Goal: Task Accomplishment & Management: Manage account settings

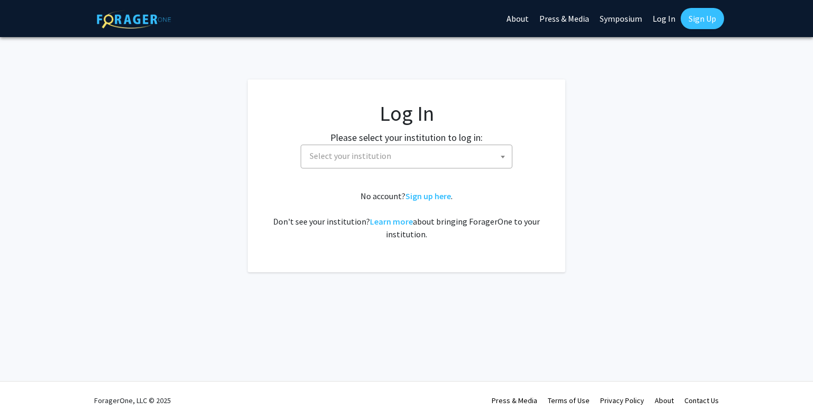
select select
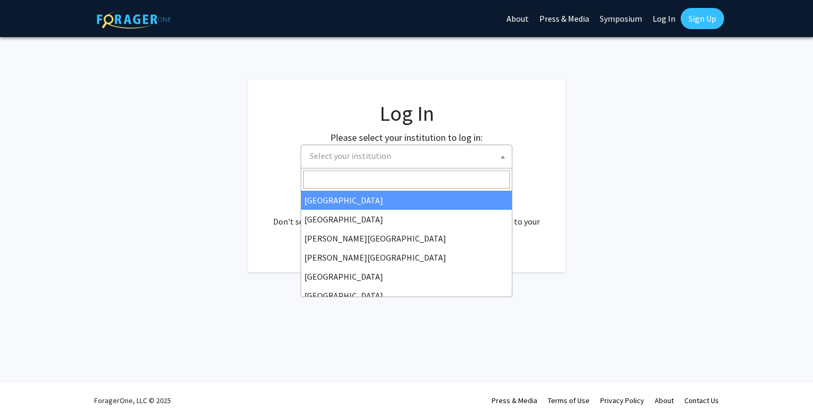
click at [356, 150] on span "Select your institution" at bounding box center [351, 155] width 82 height 11
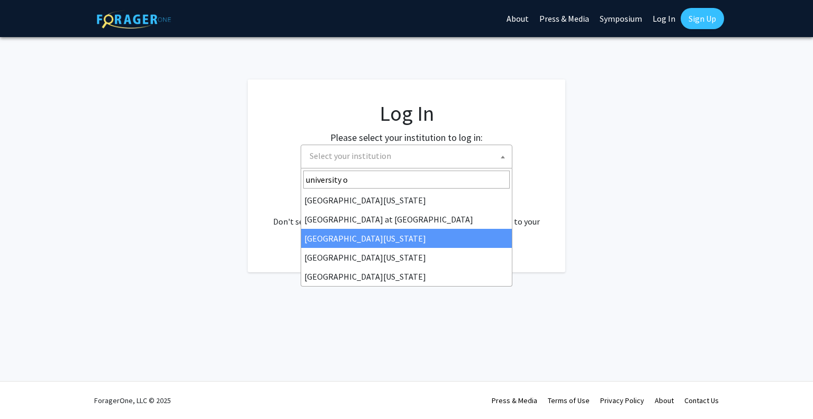
type input "university o"
select select "13"
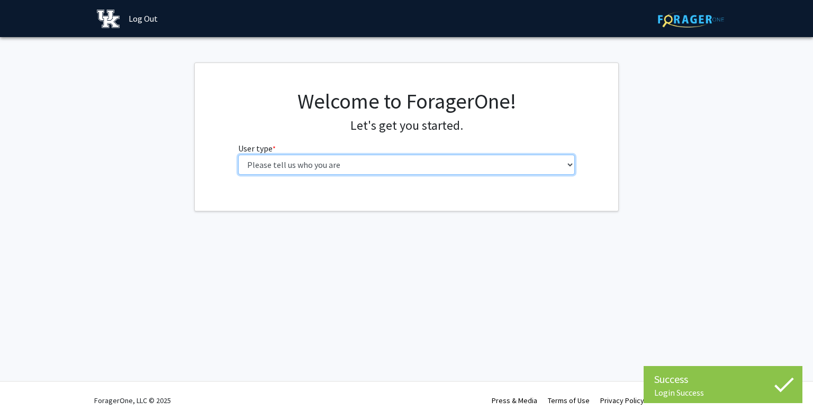
click at [383, 160] on select "Please tell us who you are Undergraduate Student Master's Student Doctoral Cand…" at bounding box center [406, 165] width 337 height 20
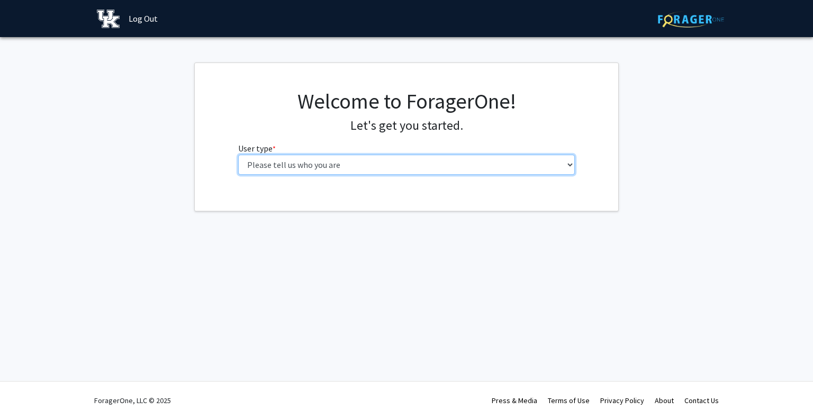
select select "1: undergrad"
click at [238, 155] on select "Please tell us who you are Undergraduate Student Master's Student Doctoral Cand…" at bounding box center [406, 165] width 337 height 20
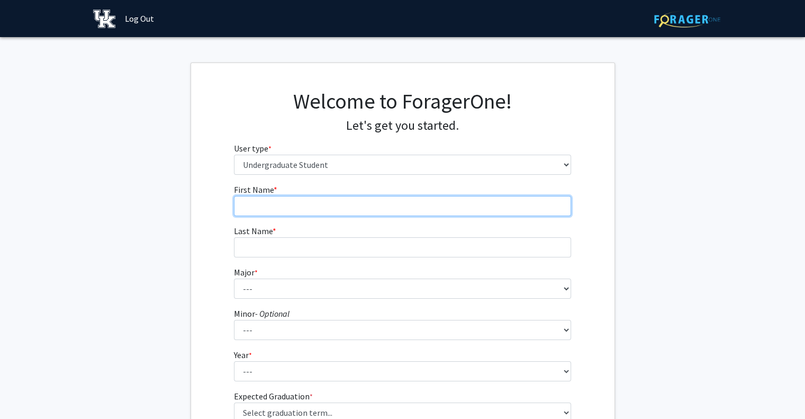
click at [329, 213] on input "First Name * required" at bounding box center [402, 206] width 337 height 20
type input "[PERSON_NAME]"
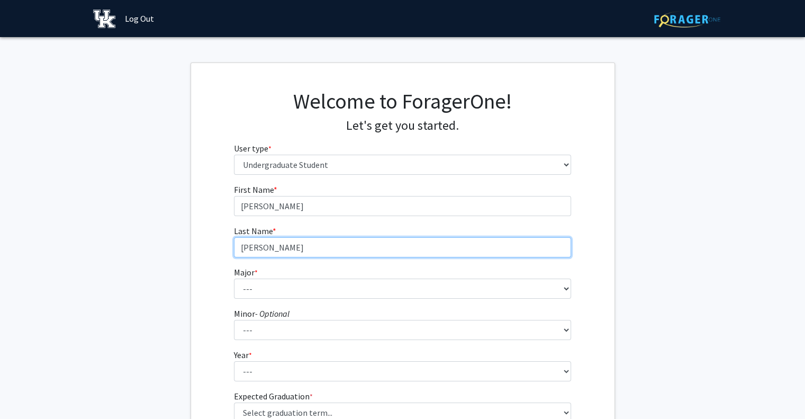
type input "[PERSON_NAME]"
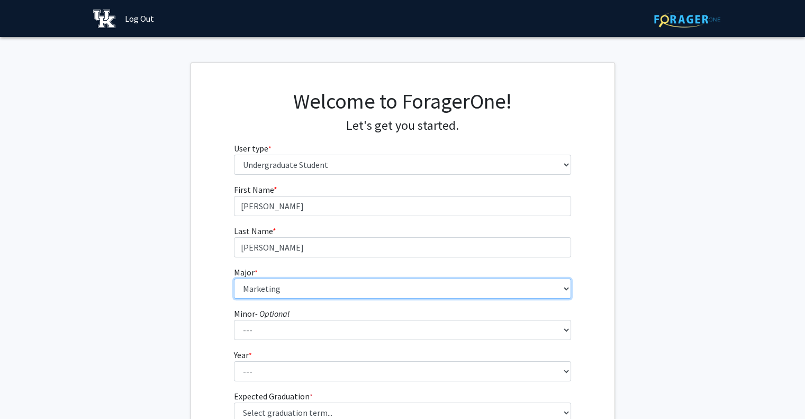
click at [234, 279] on select "--- Accounting Aerospace Engineering African American & Africana Studies Agricu…" at bounding box center [402, 289] width 337 height 20
select select "85: 922"
click at [234, 279] on select "--- Accounting Aerospace Engineering African American & Africana Studies Agricu…" at bounding box center [402, 289] width 337 height 20
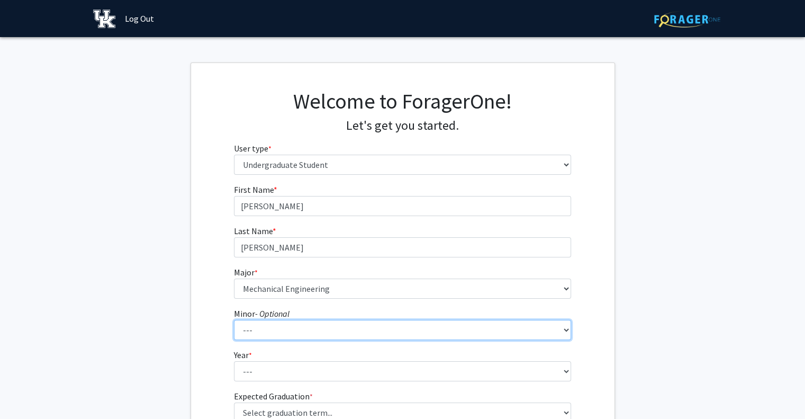
click at [284, 323] on select "--- African American & Africana Studies Agricultural Economics American Studies…" at bounding box center [402, 330] width 337 height 20
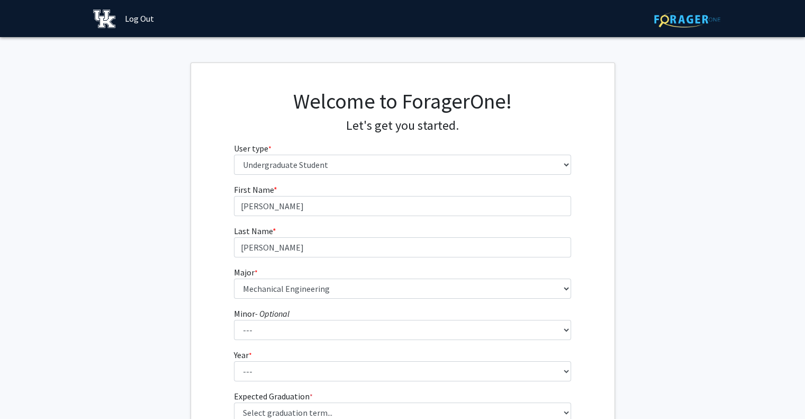
click at [195, 317] on div "First Name * required [PERSON_NAME] Name * required [PERSON_NAME] Major * requi…" at bounding box center [403, 316] width 424 height 266
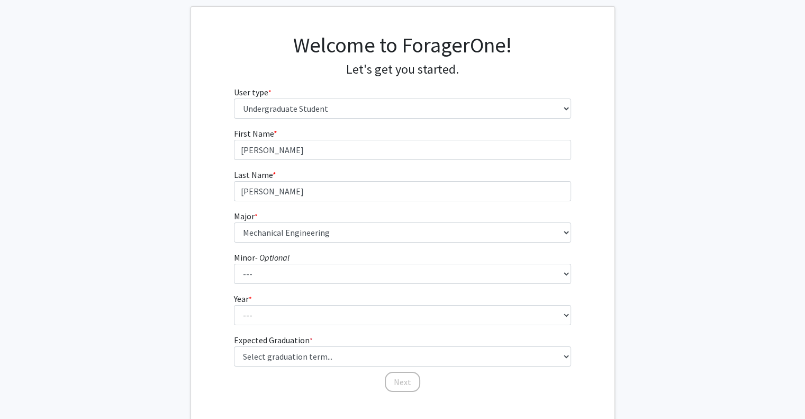
scroll to position [57, 0]
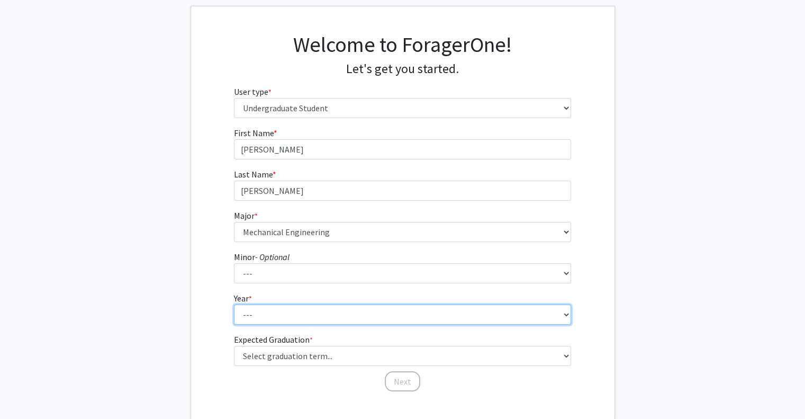
click at [268, 320] on select "--- First-year Sophomore Junior Senior Postbaccalaureate Certificate" at bounding box center [402, 314] width 337 height 20
select select "3: junior"
click at [234, 304] on select "--- First-year Sophomore Junior Senior Postbaccalaureate Certificate" at bounding box center [402, 314] width 337 height 20
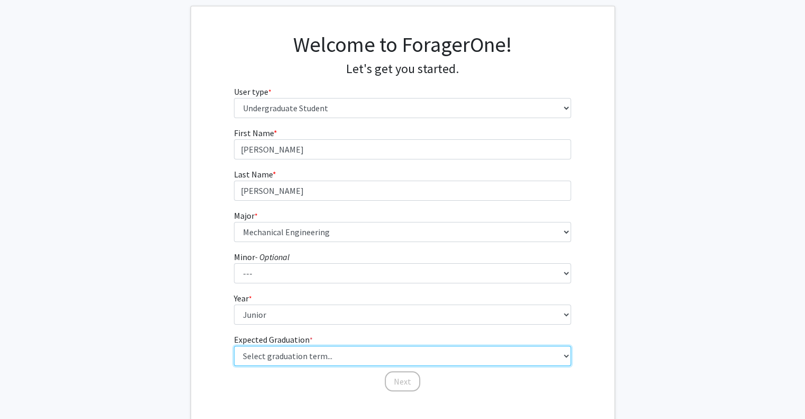
click at [277, 361] on select "Select graduation term... Spring 2025 Summer 2025 Fall 2025 Winter 2025 Spring …" at bounding box center [402, 356] width 337 height 20
select select "9: spring_2027"
click at [234, 346] on select "Select graduation term... Spring 2025 Summer 2025 Fall 2025 Winter 2025 Spring …" at bounding box center [402, 356] width 337 height 20
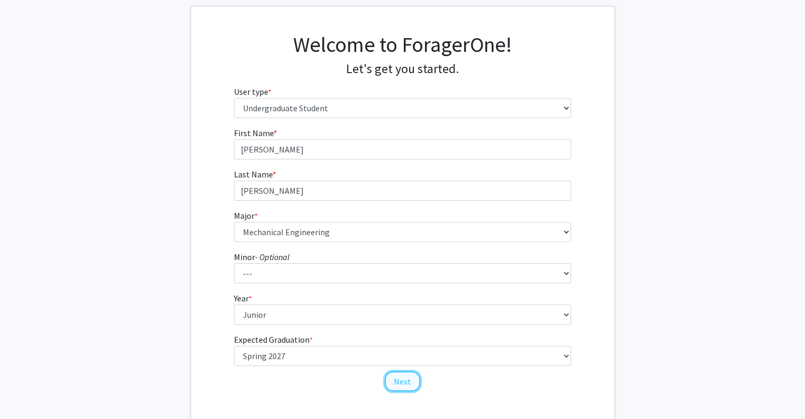
click at [402, 379] on button "Next" at bounding box center [402, 381] width 35 height 20
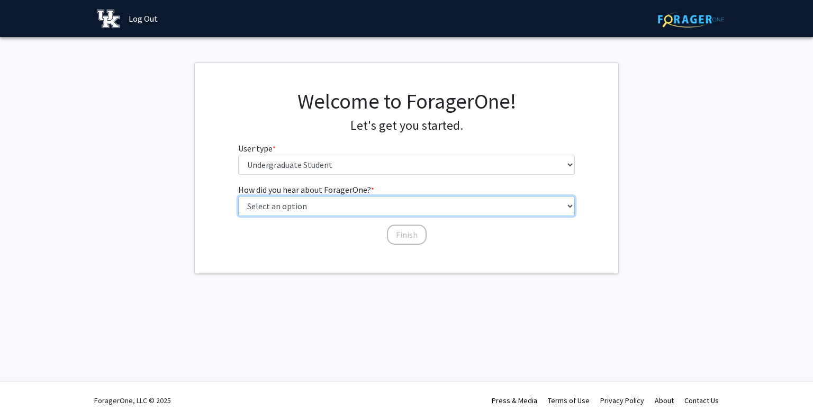
click at [332, 209] on select "Select an option Peer/student recommendation Faculty/staff recommendation Unive…" at bounding box center [406, 206] width 337 height 20
click at [238, 196] on select "Select an option Peer/student recommendation Faculty/staff recommendation Unive…" at bounding box center [406, 206] width 337 height 20
click at [294, 204] on select "Select an option Peer/student recommendation Faculty/staff recommendation Unive…" at bounding box center [406, 206] width 337 height 20
select select "2: faculty_recommendation"
click at [238, 196] on select "Select an option Peer/student recommendation Faculty/staff recommendation Unive…" at bounding box center [406, 206] width 337 height 20
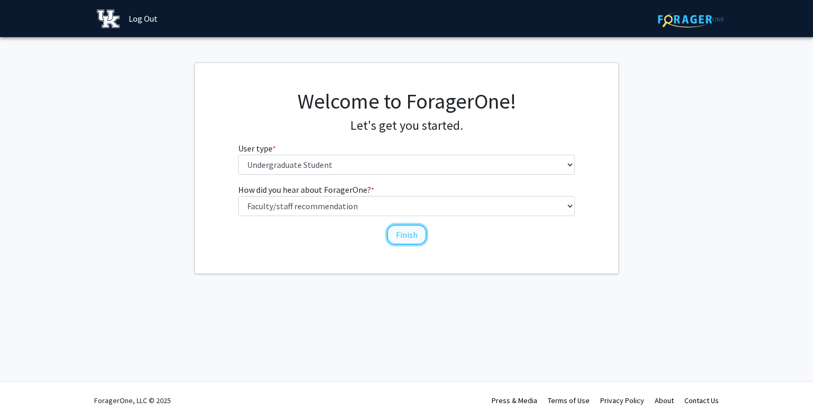
click at [402, 233] on button "Finish" at bounding box center [407, 235] width 40 height 20
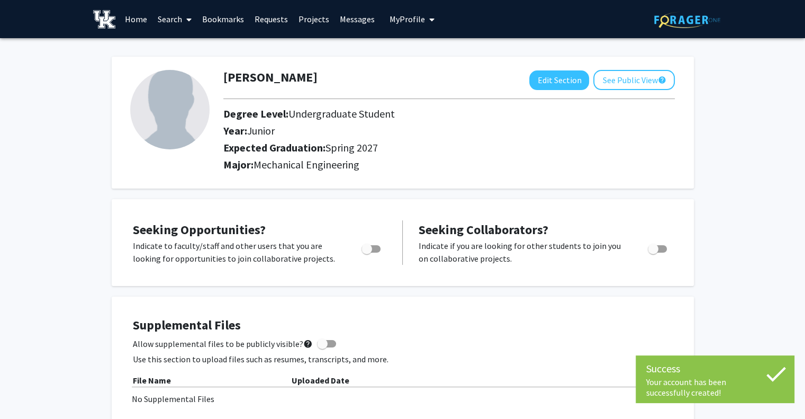
click at [177, 107] on img at bounding box center [169, 109] width 79 height 79
click at [186, 141] on img at bounding box center [169, 109] width 79 height 79
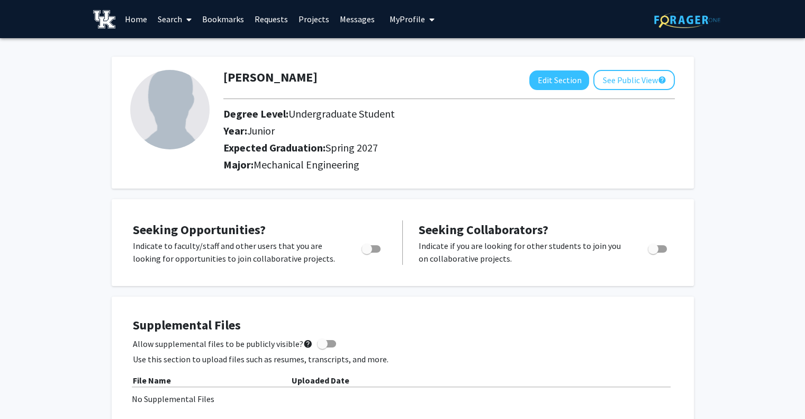
click at [177, 107] on img at bounding box center [169, 109] width 79 height 79
click at [563, 81] on button "Edit Section" at bounding box center [560, 80] width 60 height 20
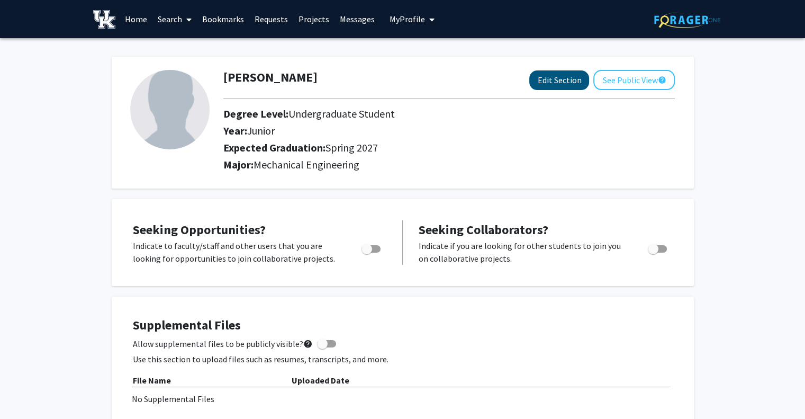
select select "junior"
select select "37: spring_2027"
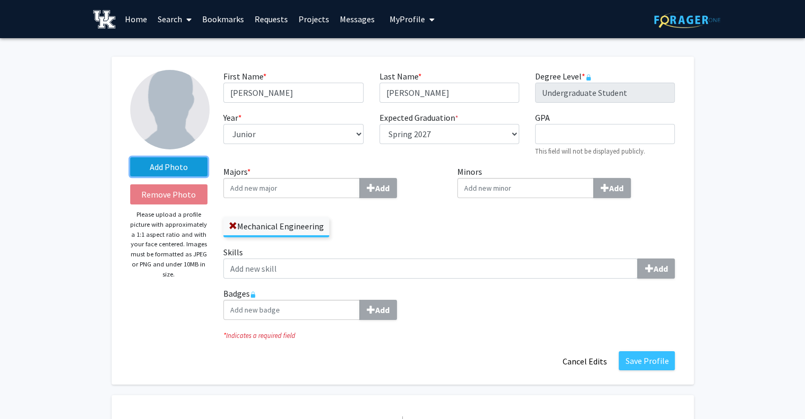
click at [166, 167] on label "Add Photo" at bounding box center [169, 166] width 78 height 19
click at [0, 0] on input "Add Photo" at bounding box center [0, 0] width 0 height 0
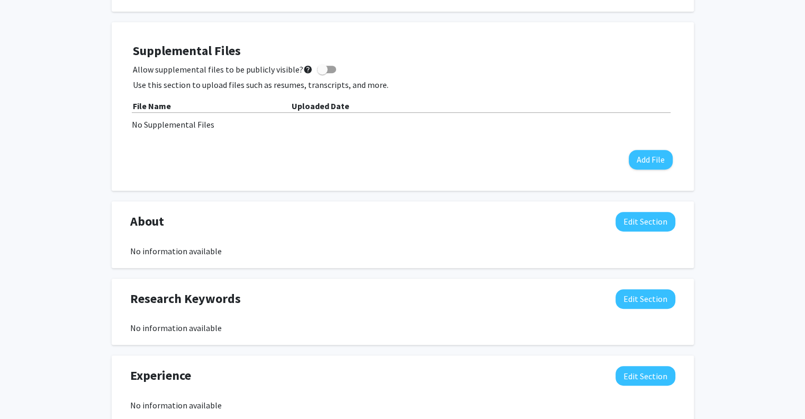
scroll to position [489, 0]
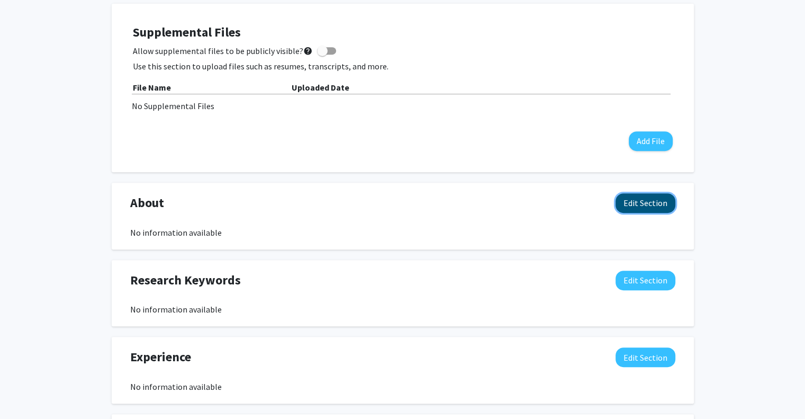
click at [638, 203] on button "Edit Section" at bounding box center [646, 203] width 60 height 20
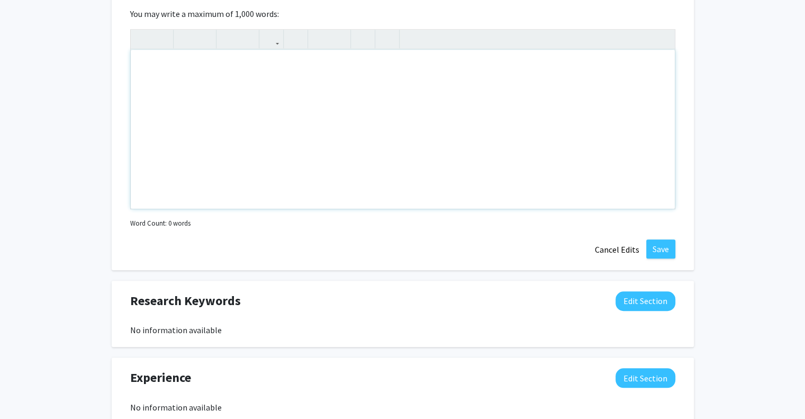
scroll to position [807, 0]
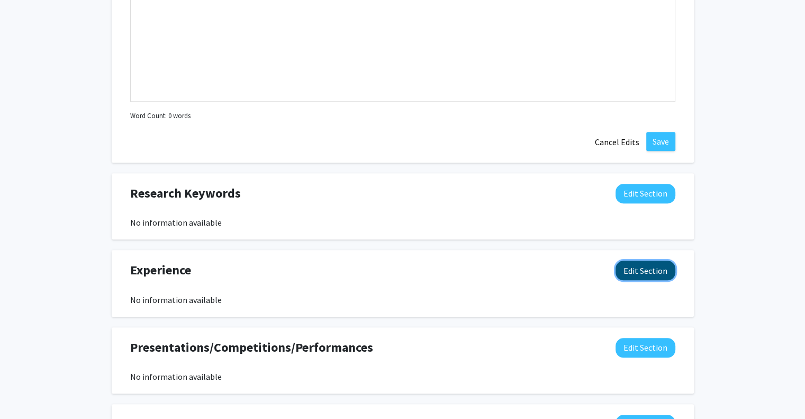
click at [637, 266] on button "Edit Section" at bounding box center [646, 271] width 60 height 20
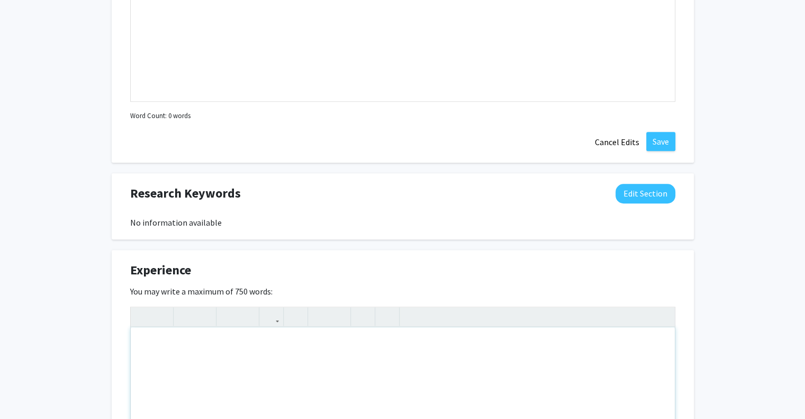
click at [463, 368] on div "Note to users with screen readers: Please deactivate our accessibility plugin f…" at bounding box center [403, 406] width 544 height 159
type textarea "I have worked in&nbsp;"
type textarea "I am currently working my second semester in [PERSON_NAME] lab."
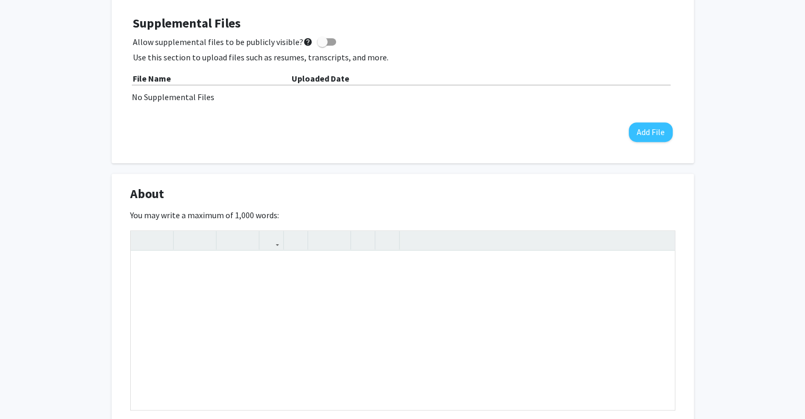
scroll to position [495, 0]
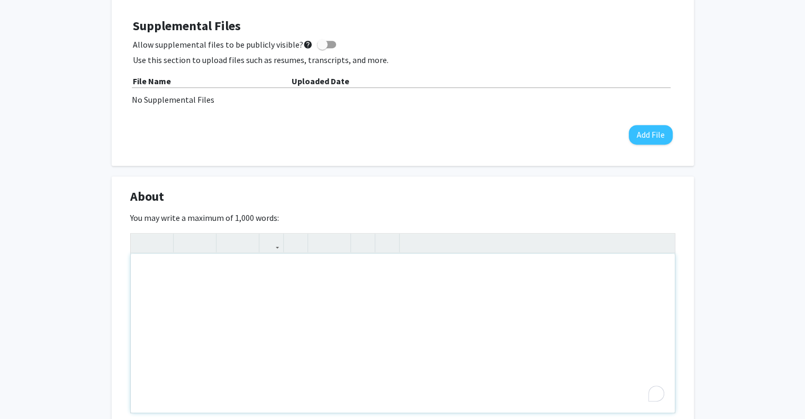
click at [379, 282] on div "To enrich screen reader interactions, please activate Accessibility in Grammarl…" at bounding box center [403, 333] width 544 height 159
type textarea "I"
type textarea "Hello, my name is [PERSON_NAME].&nbsp;"
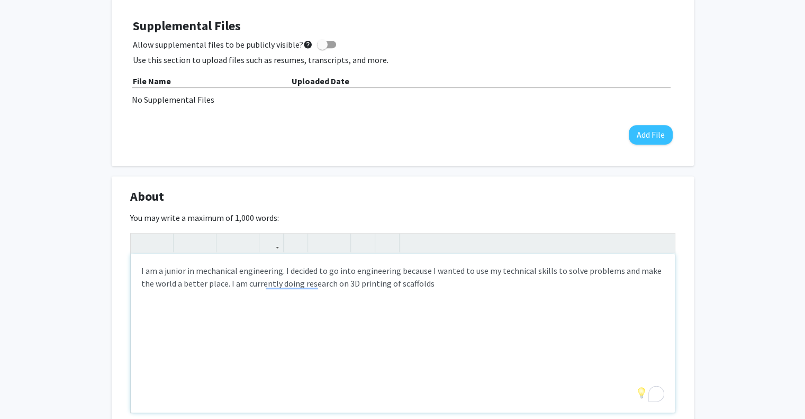
scroll to position [514, 0]
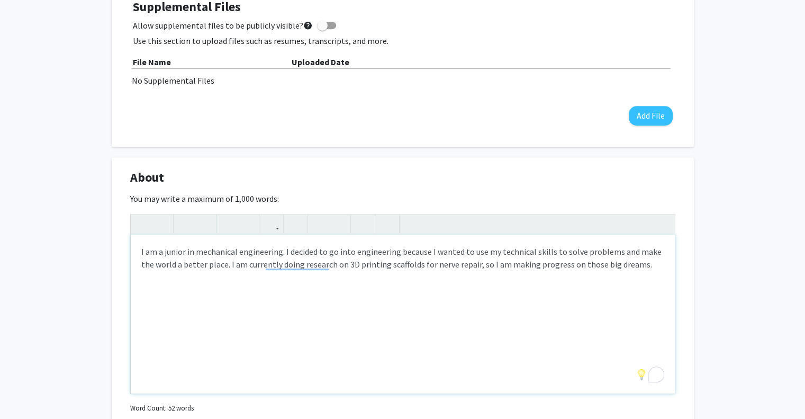
type textarea "I am a junior in mechanical engineering. I decided to go into engineering becau…"
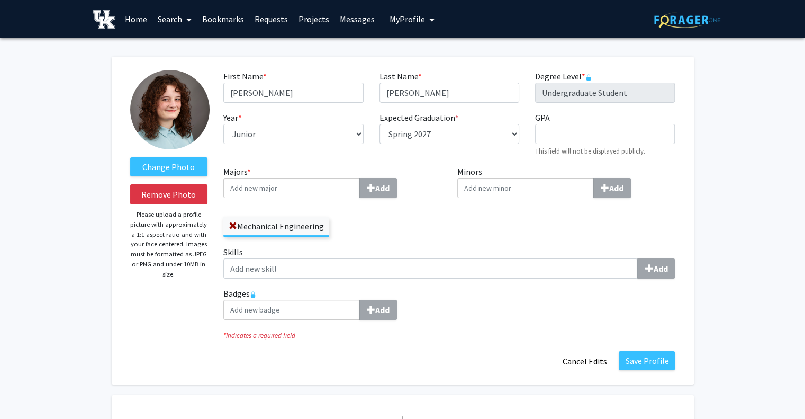
scroll to position [1, 0]
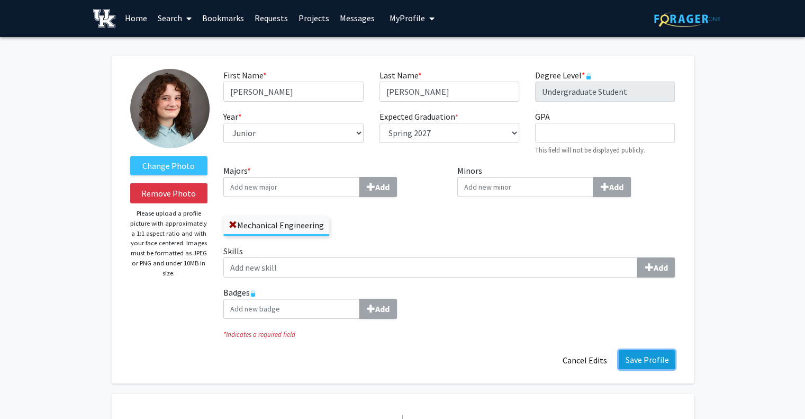
click at [661, 359] on button "Save Profile" at bounding box center [647, 359] width 56 height 19
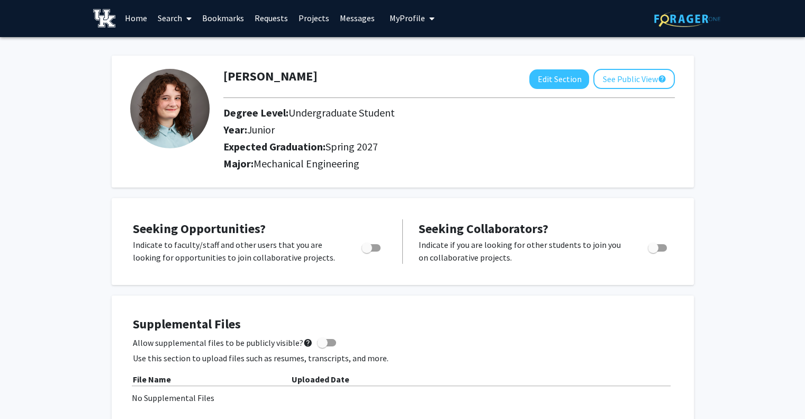
click at [627, 95] on div at bounding box center [450, 97] width 468 height 17
click at [615, 79] on button "See Public View help" at bounding box center [635, 79] width 82 height 20
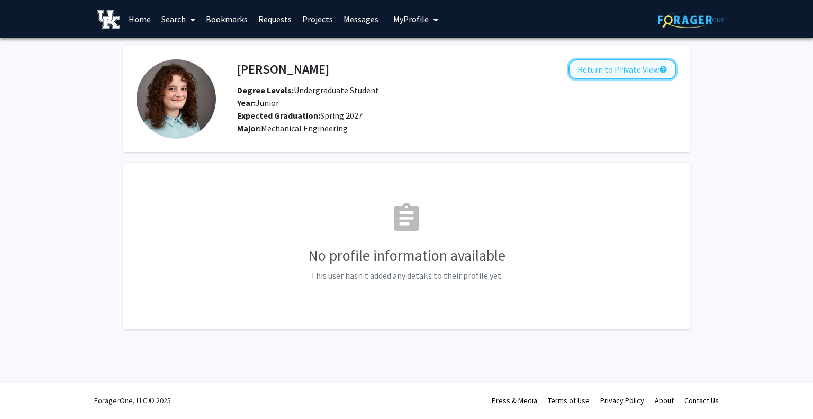
click at [606, 66] on button "Return to Private View help" at bounding box center [623, 69] width 108 height 20
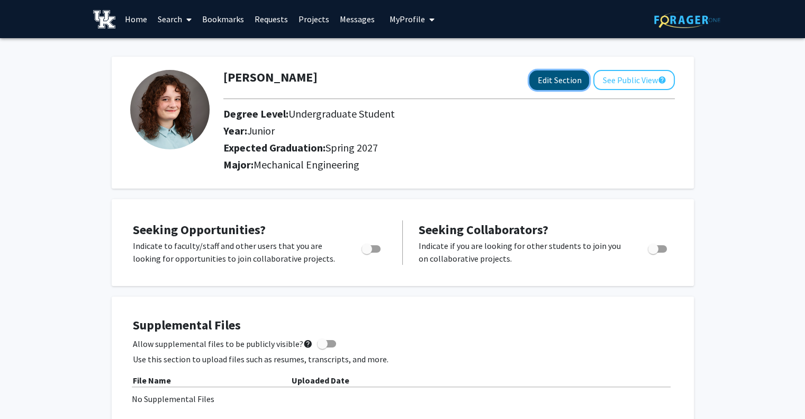
click at [567, 78] on button "Edit Section" at bounding box center [560, 80] width 60 height 20
select select "junior"
select select "37: spring_2027"
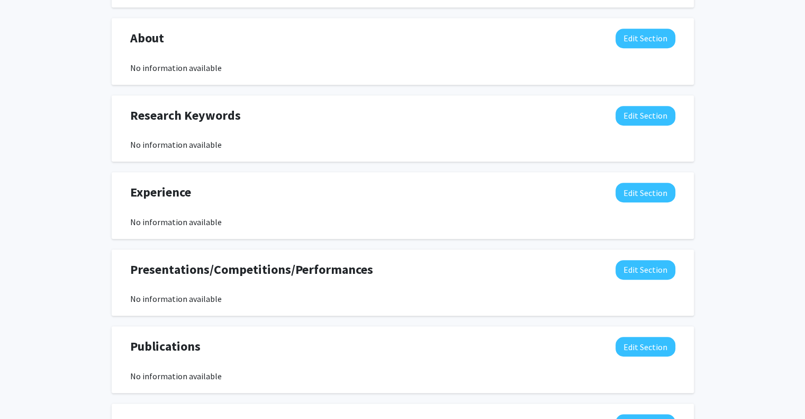
scroll to position [655, 0]
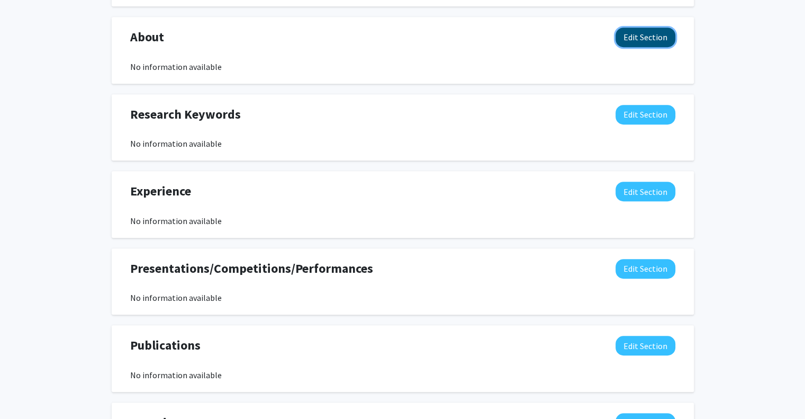
click at [638, 37] on button "Edit Section" at bounding box center [646, 38] width 60 height 20
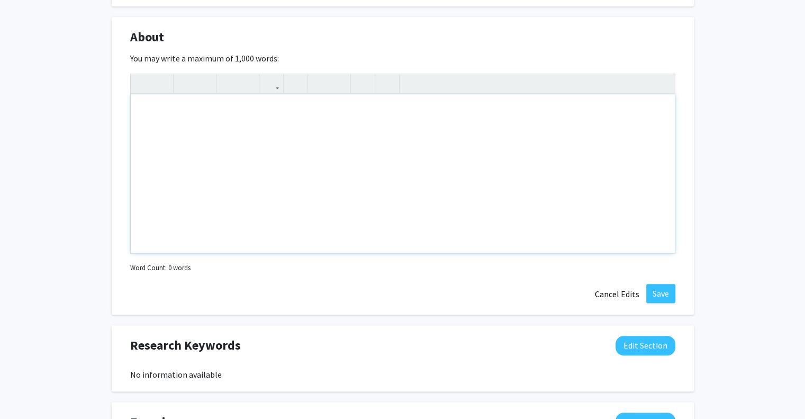
click at [417, 199] on div "Note to users with screen readers: Please deactivate our accessibility plugin f…" at bounding box center [403, 173] width 544 height 159
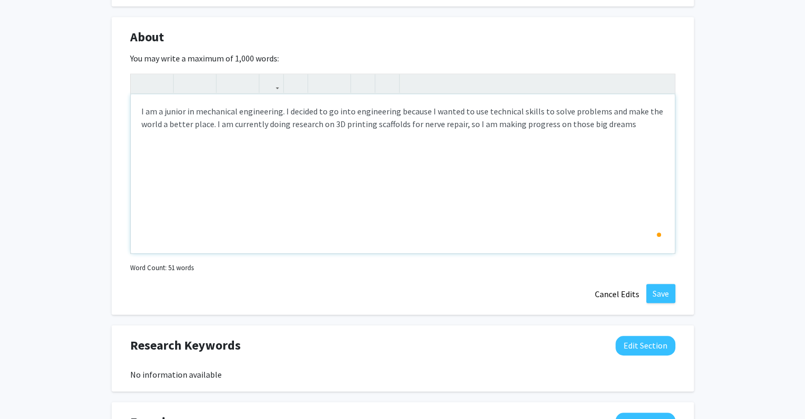
type textarea "I am a junior in mechanical engineering. I decided to go into engineering becau…"
click at [666, 288] on button "Save" at bounding box center [661, 293] width 29 height 19
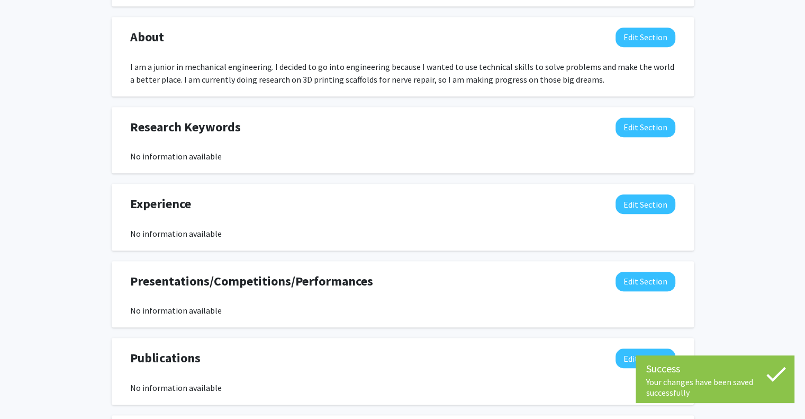
scroll to position [783, 0]
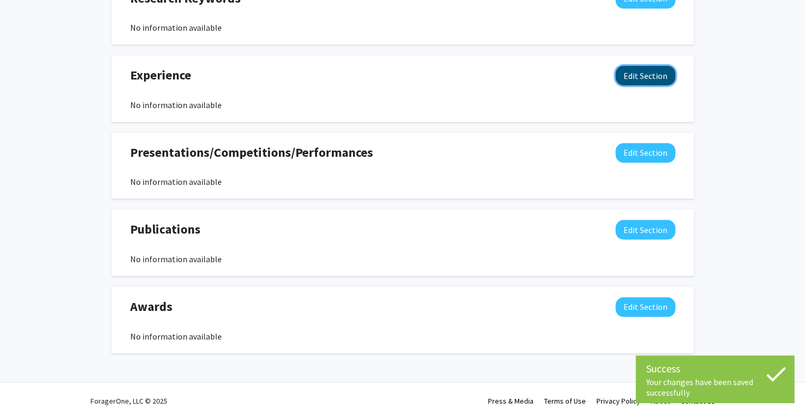
click at [636, 80] on button "Edit Section" at bounding box center [646, 76] width 60 height 20
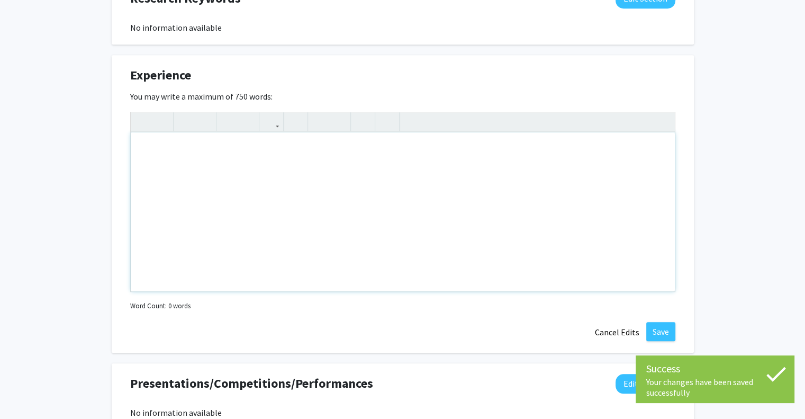
click at [316, 160] on div "Note to users with screen readers: Please deactivate our accessibility plugin f…" at bounding box center [403, 211] width 544 height 159
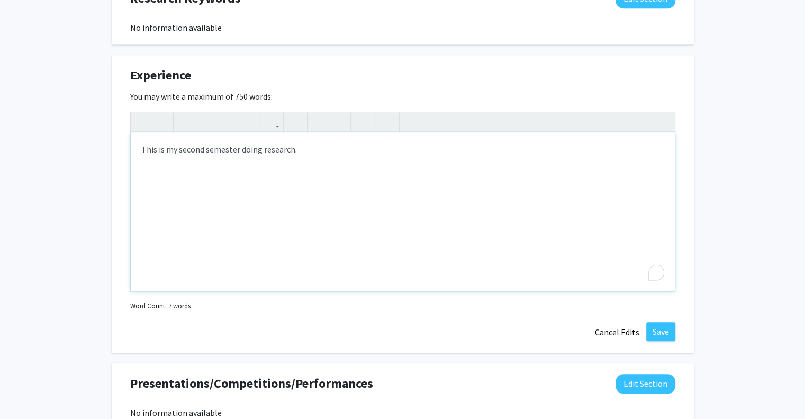
type textarea "This is my second semester doing research."
click at [661, 325] on button "Save" at bounding box center [661, 331] width 29 height 19
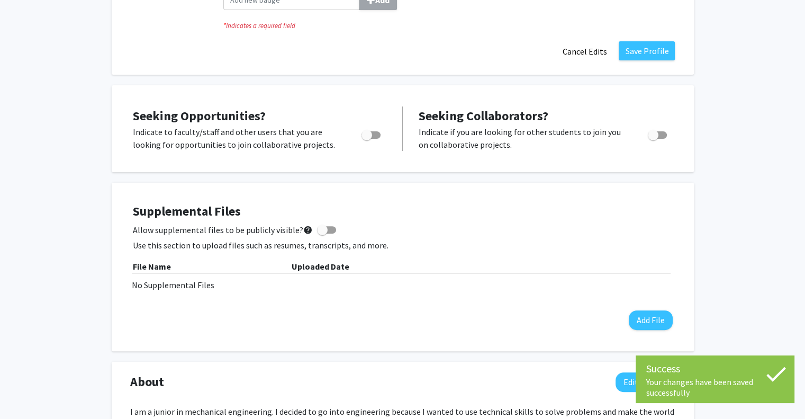
scroll to position [0, 0]
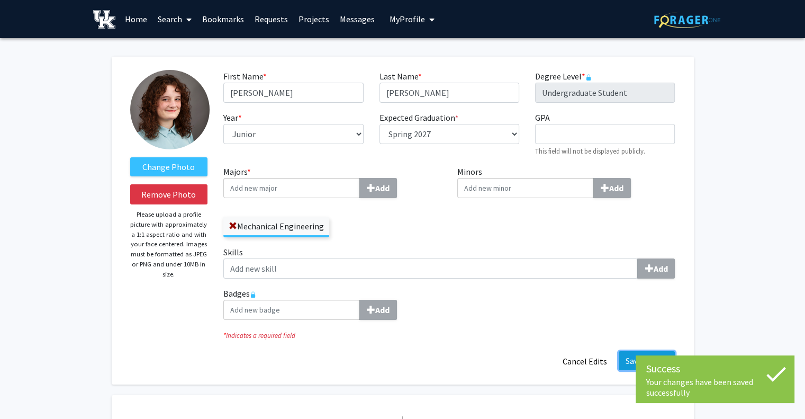
click at [628, 363] on button "Save Profile" at bounding box center [647, 360] width 56 height 19
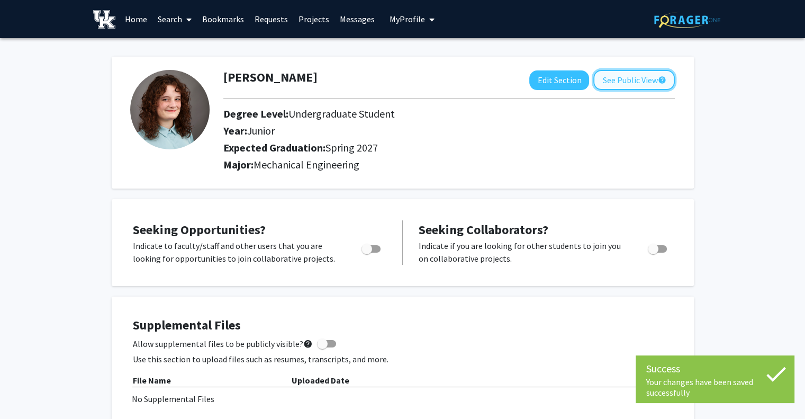
click at [622, 84] on button "See Public View help" at bounding box center [635, 80] width 82 height 20
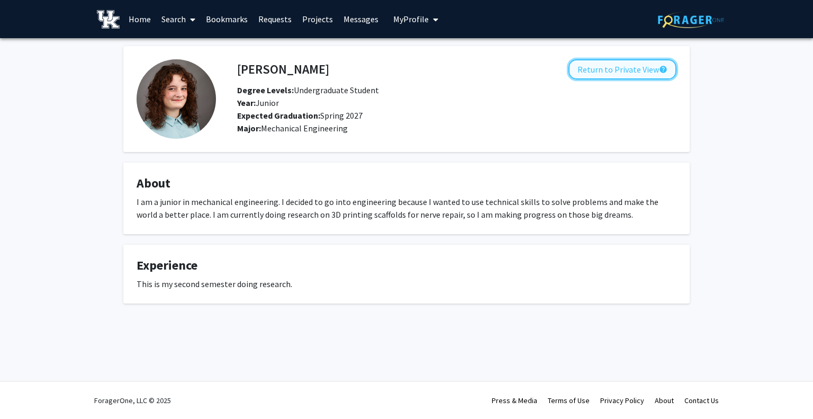
click at [607, 69] on button "Return to Private View help" at bounding box center [623, 69] width 108 height 20
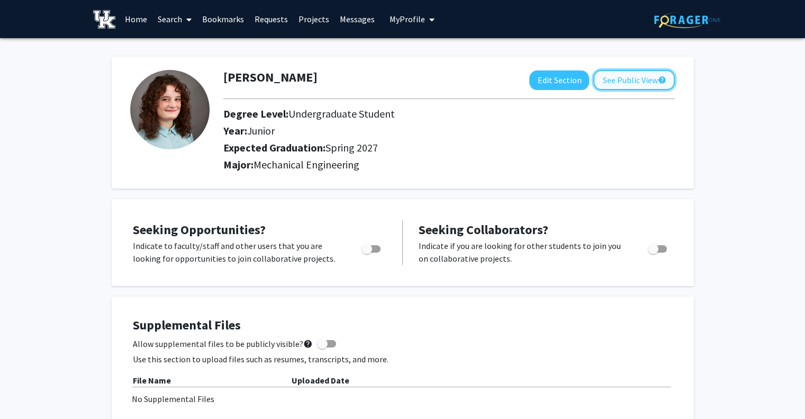
click at [633, 82] on button "See Public View help" at bounding box center [635, 80] width 82 height 20
